Goal: Task Accomplishment & Management: Complete application form

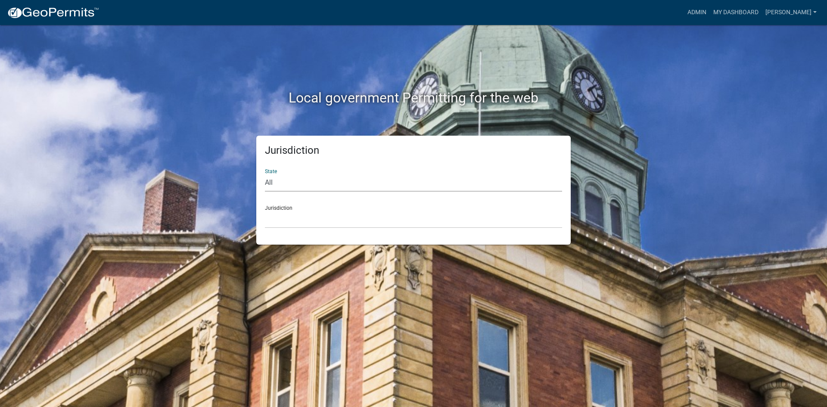
click at [294, 180] on select "All [US_STATE] [US_STATE] [US_STATE] [US_STATE] [US_STATE] [US_STATE] [US_STATE…" at bounding box center [413, 183] width 297 height 18
select select "[US_STATE]"
click at [265, 174] on select "All [US_STATE] [US_STATE] [US_STATE] [US_STATE] [US_STATE] [US_STATE] [US_STATE…" at bounding box center [413, 183] width 297 height 18
click at [283, 217] on select "[GEOGRAPHIC_DATA], [US_STATE] [GEOGRAPHIC_DATA], [US_STATE] [GEOGRAPHIC_DATA], …" at bounding box center [413, 220] width 297 height 18
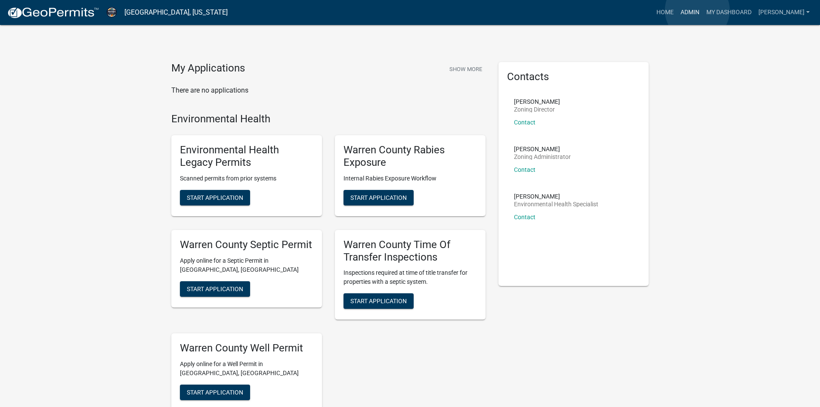
click at [698, 10] on link "Admin" at bounding box center [690, 12] width 26 height 16
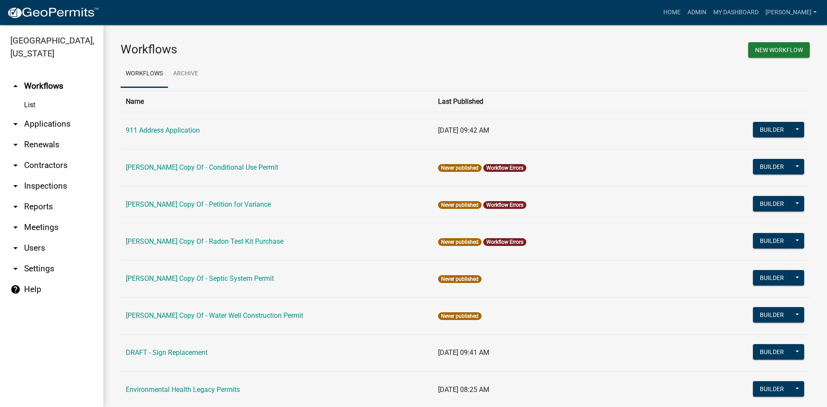
click at [16, 202] on icon "arrow_drop_down" at bounding box center [15, 207] width 10 height 10
select select "0: null"
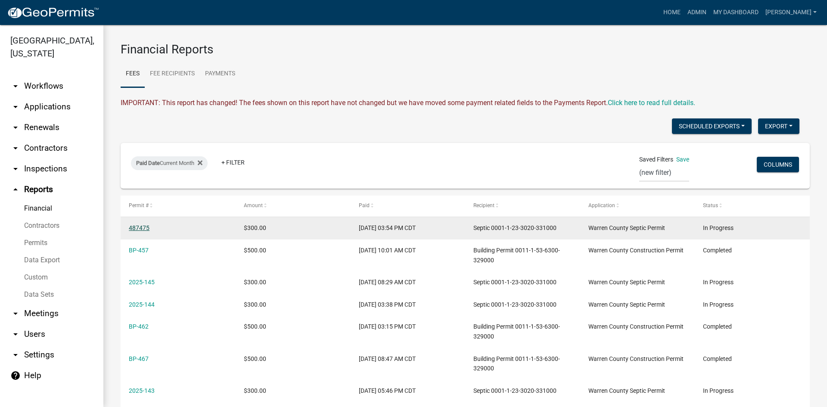
click at [143, 229] on link "487475" at bounding box center [139, 227] width 21 height 7
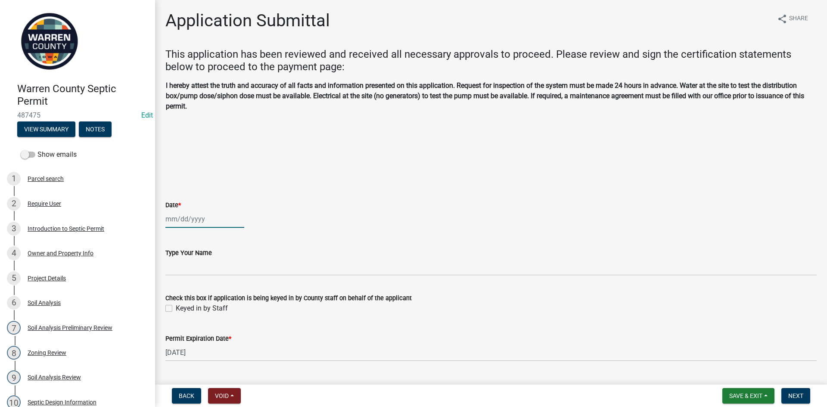
click at [217, 221] on div at bounding box center [204, 219] width 79 height 18
select select "10"
select select "2025"
click at [215, 282] on div "9" at bounding box center [215, 279] width 14 height 14
type input "[DATE]"
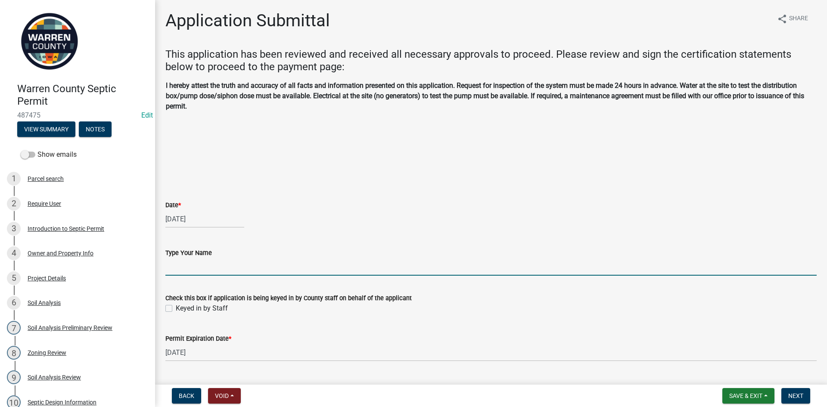
click at [212, 271] on input "Type Your Name" at bounding box center [490, 267] width 651 height 18
type input "[PERSON_NAME]"
click at [194, 306] on label "Keyed in by Staff" at bounding box center [202, 308] width 52 height 10
click at [181, 306] on input "Keyed in by Staff" at bounding box center [179, 306] width 6 height 6
checkbox input "true"
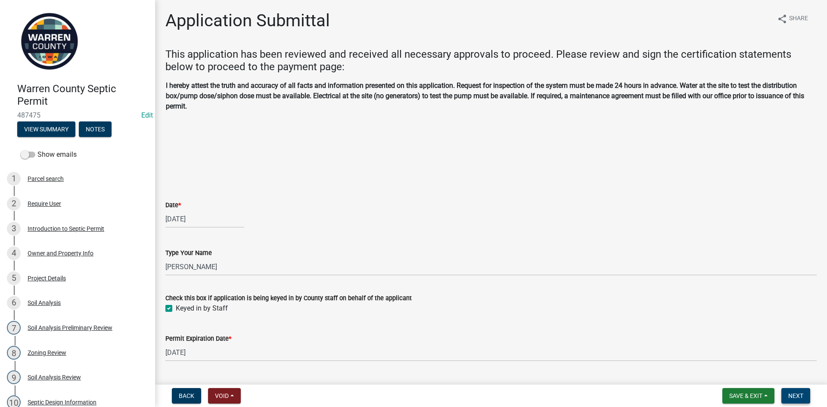
click at [798, 399] on span "Next" at bounding box center [795, 395] width 15 height 7
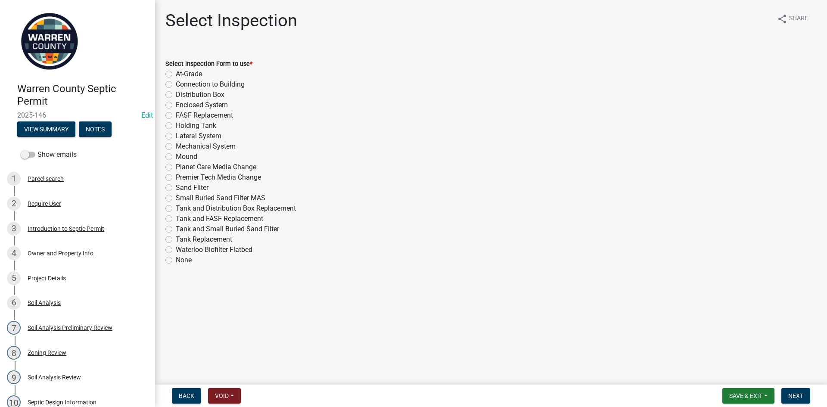
scroll to position [215, 0]
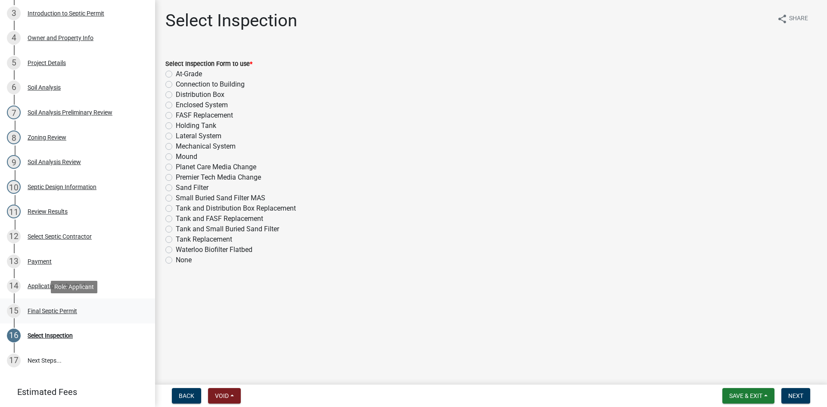
click at [53, 310] on div "Final Septic Permit" at bounding box center [53, 311] width 50 height 6
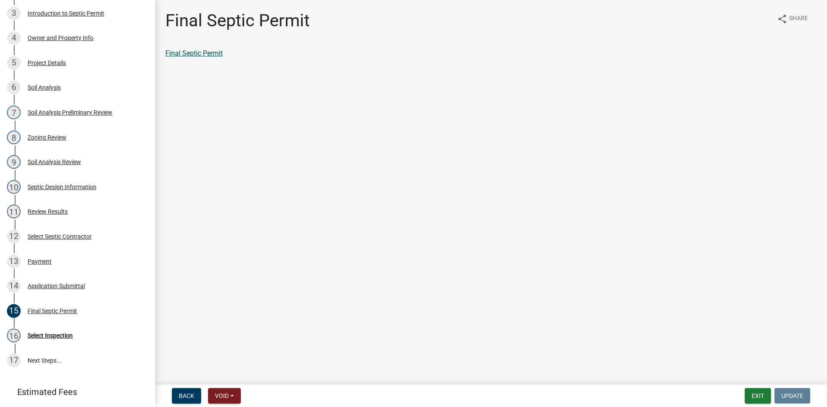
click at [178, 54] on link "Final Septic Permit" at bounding box center [193, 53] width 57 height 8
select select "0: null"
